Goal: Task Accomplishment & Management: Manage account settings

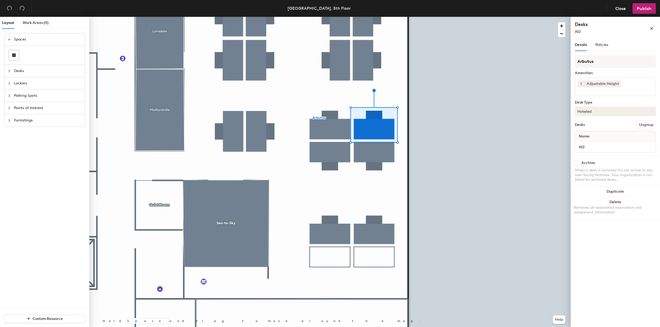
click at [654, 111] on button "Hoteled" at bounding box center [615, 111] width 81 height 9
click at [609, 127] on div "Assigned" at bounding box center [601, 128] width 53 height 8
click at [645, 12] on button "Publish" at bounding box center [644, 8] width 23 height 11
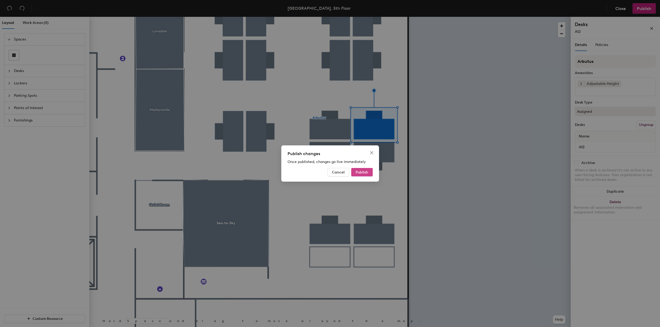
click at [364, 174] on span "Publish" at bounding box center [362, 172] width 13 height 4
